Goal: Task Accomplishment & Management: Use online tool/utility

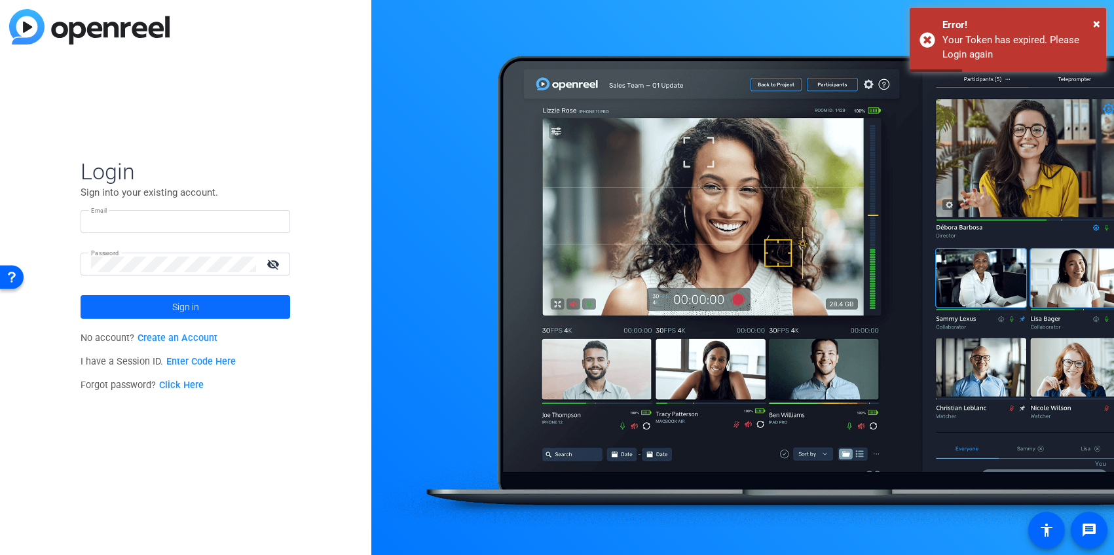
type input "[PERSON_NAME][EMAIL_ADDRESS][DOMAIN_NAME]"
click at [182, 307] on span "Sign in" at bounding box center [185, 307] width 27 height 33
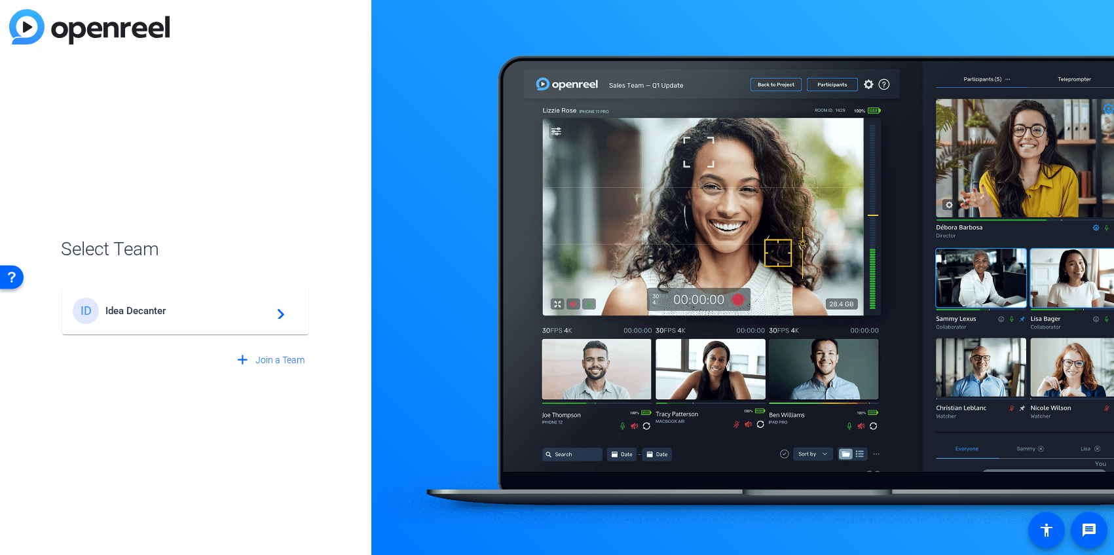
click at [174, 309] on span "Idea Decanter" at bounding box center [187, 311] width 164 height 12
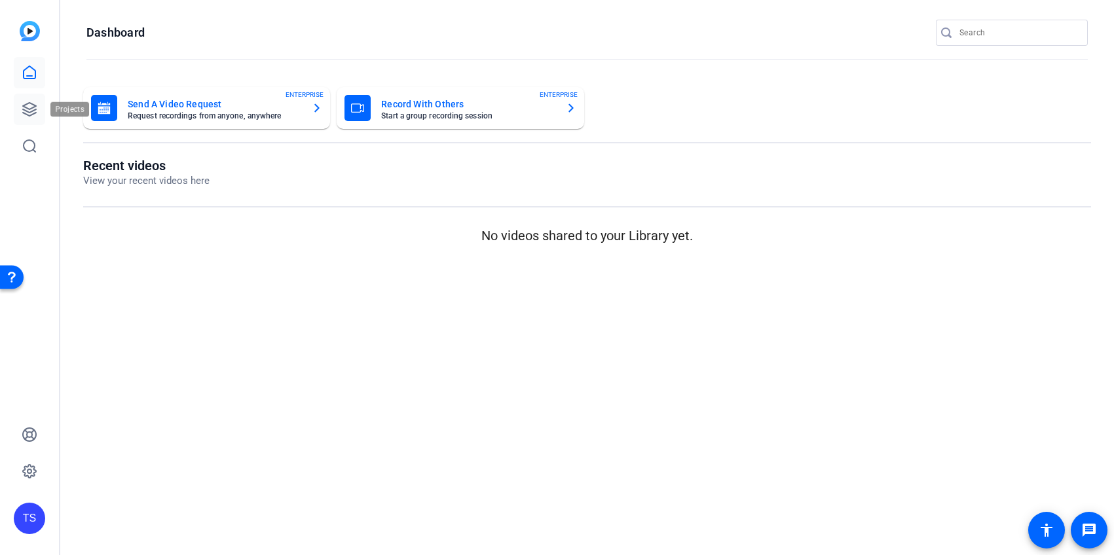
click at [31, 107] on icon at bounding box center [30, 110] width 16 height 16
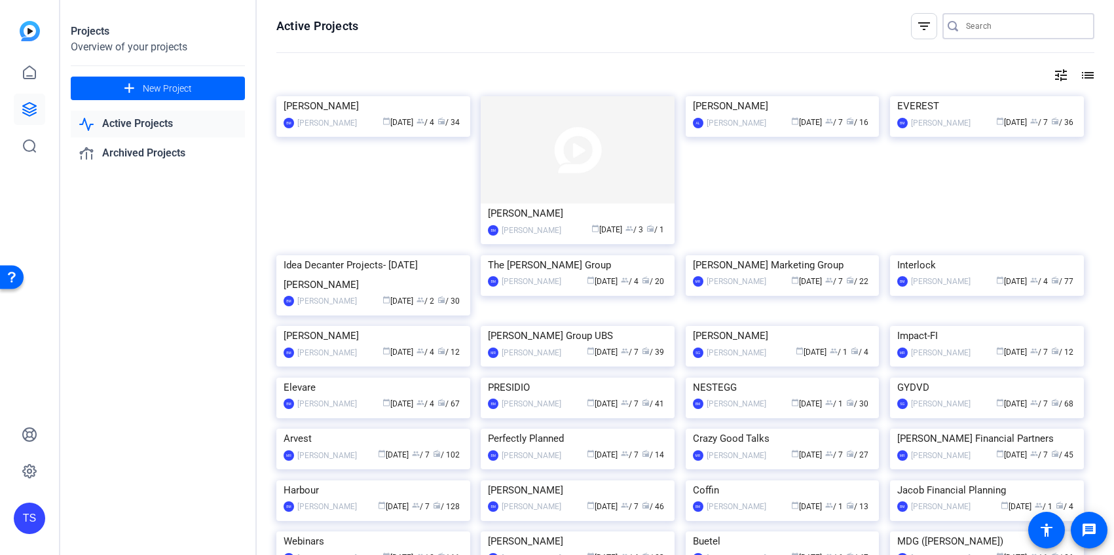
click at [981, 29] on input "Search" at bounding box center [1025, 26] width 118 height 16
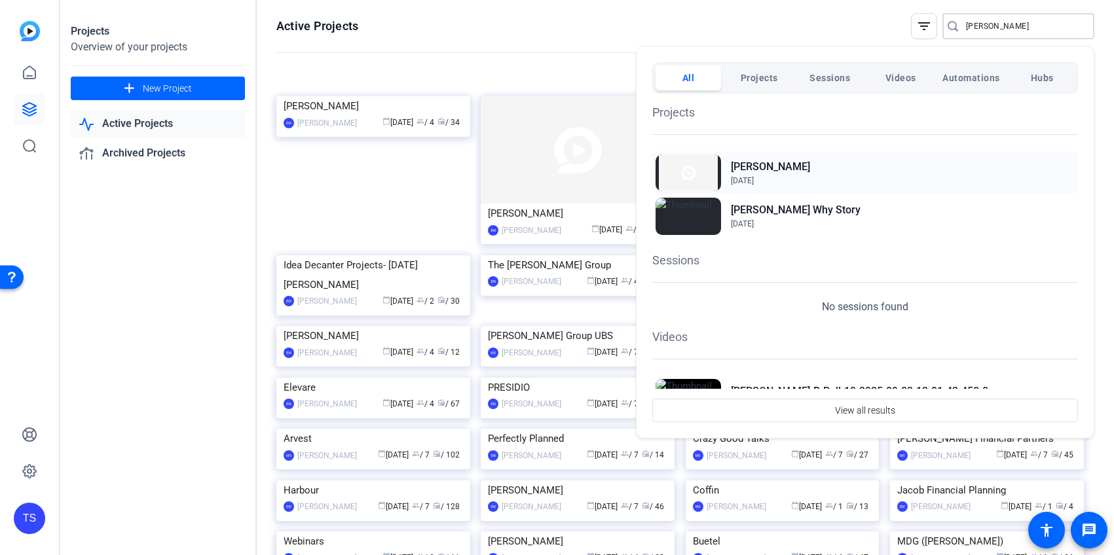
type input "[PERSON_NAME]"
click at [814, 175] on div "[PERSON_NAME] [DATE]" at bounding box center [865, 172] width 426 height 43
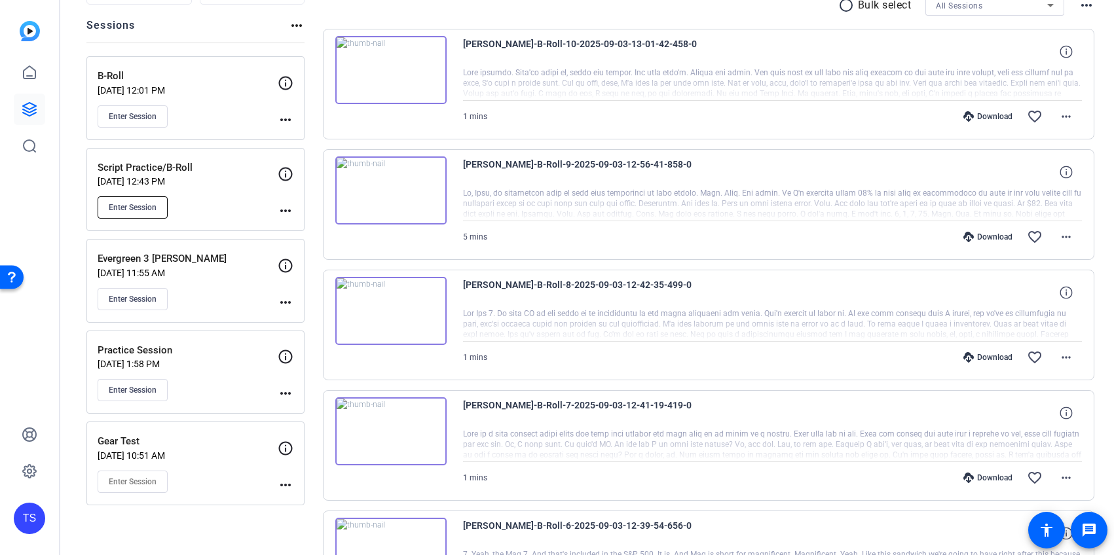
scroll to position [143, 0]
click at [202, 296] on div "Enter Session" at bounding box center [188, 299] width 180 height 22
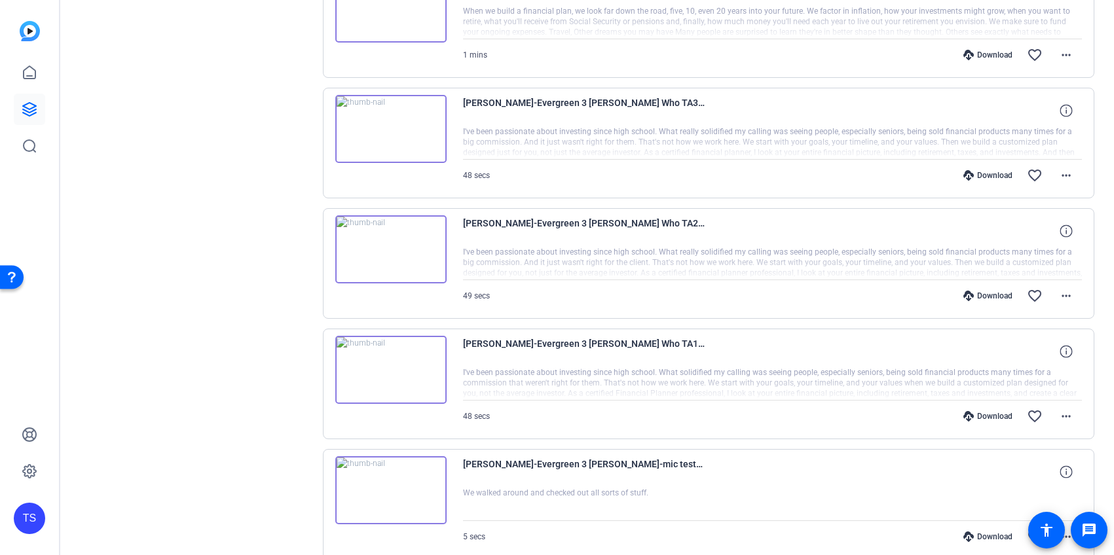
scroll to position [899, 0]
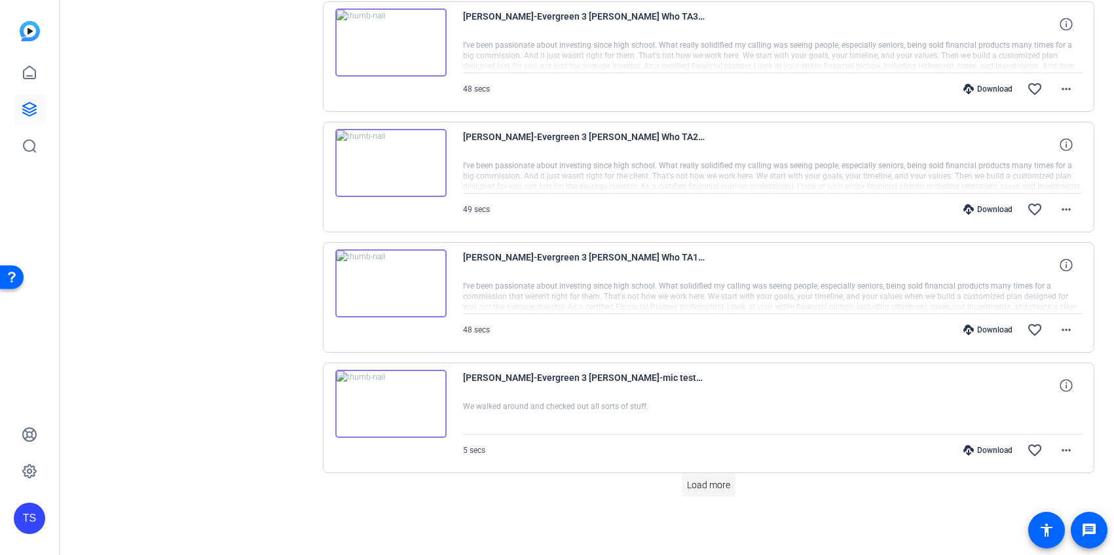
click at [707, 481] on span "Load more" at bounding box center [708, 486] width 43 height 14
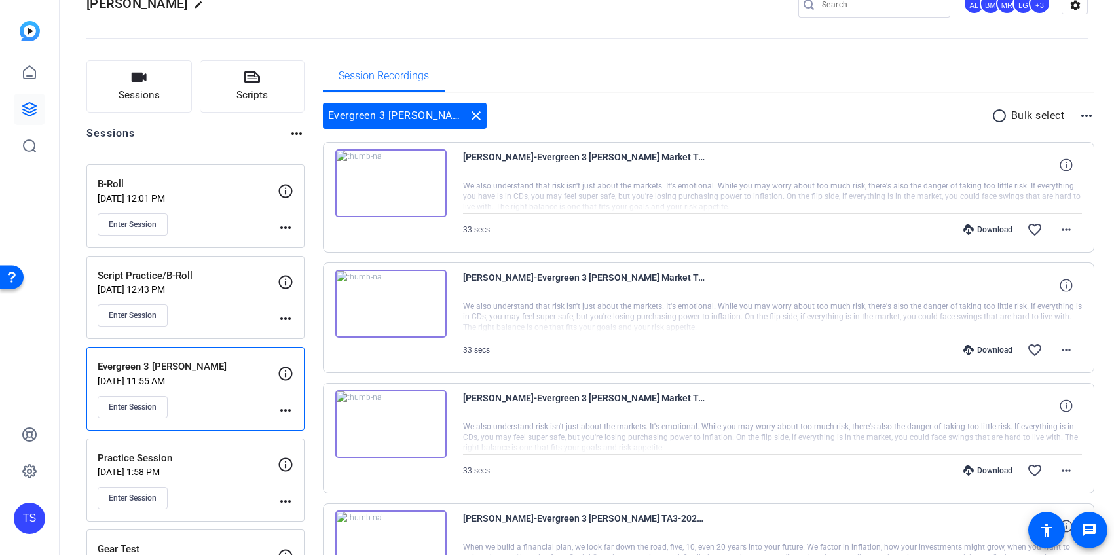
scroll to position [0, 0]
